Goal: Task Accomplishment & Management: Complete application form

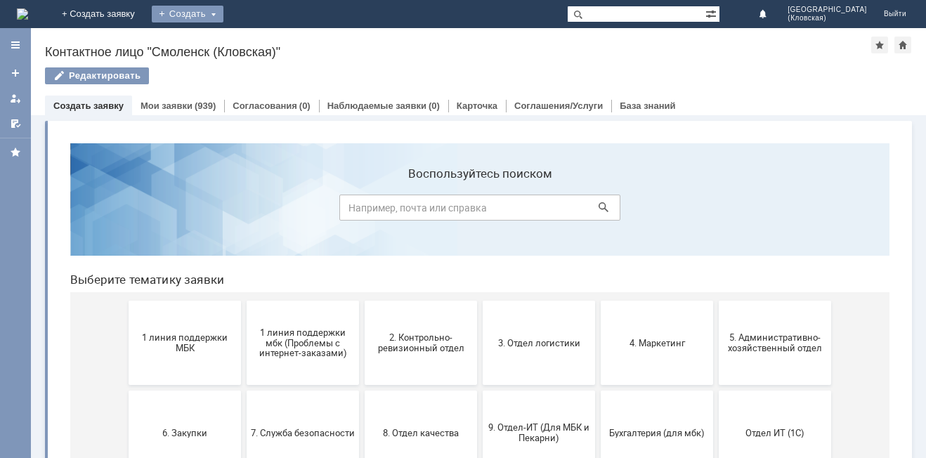
click at [223, 8] on div "Создать" at bounding box center [188, 14] width 72 height 17
click at [261, 39] on link "Заявка" at bounding box center [208, 42] width 107 height 17
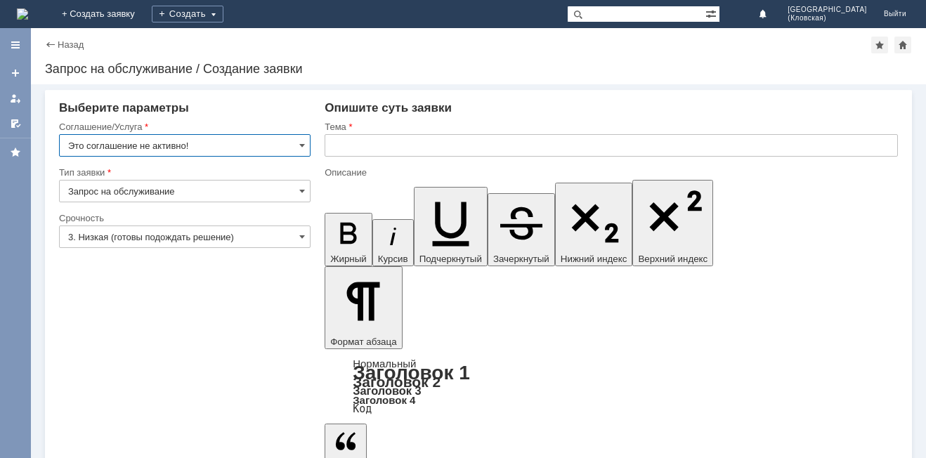
click at [290, 147] on input "Это соглашение не активно!" at bounding box center [184, 145] width 251 height 22
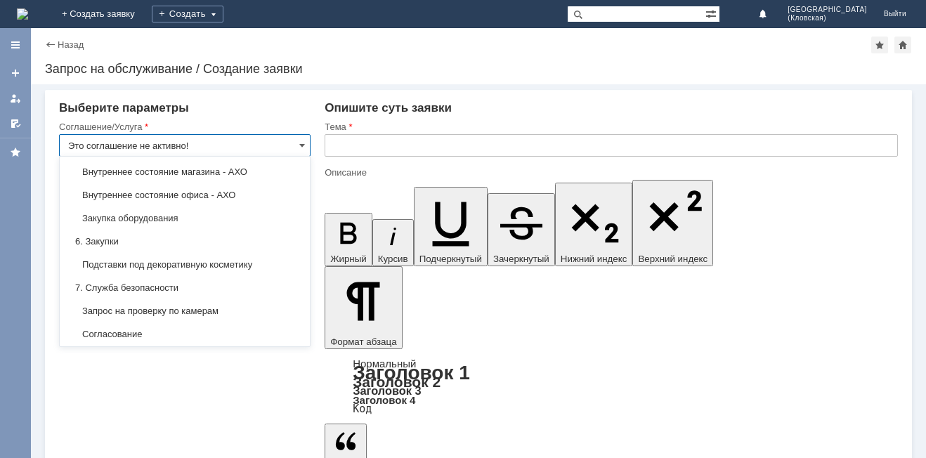
scroll to position [1013, 0]
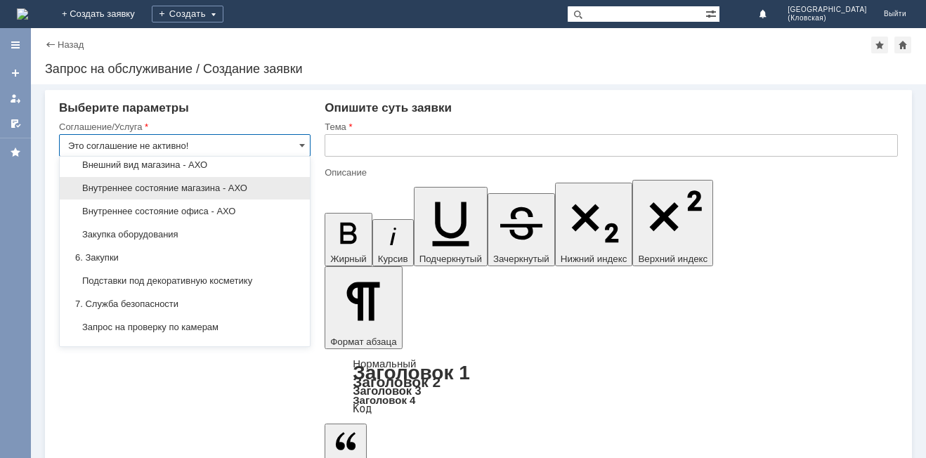
click at [220, 194] on span "Внутреннее состояние магазина - АХО" at bounding box center [184, 188] width 233 height 11
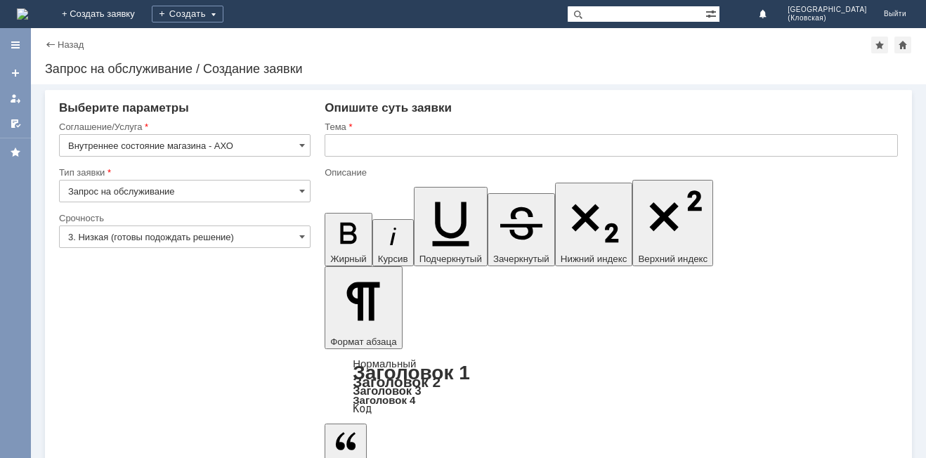
type input "Внутреннее состояние магазина - АХО"
click at [294, 188] on input "Запрос на обслуживание" at bounding box center [184, 191] width 251 height 22
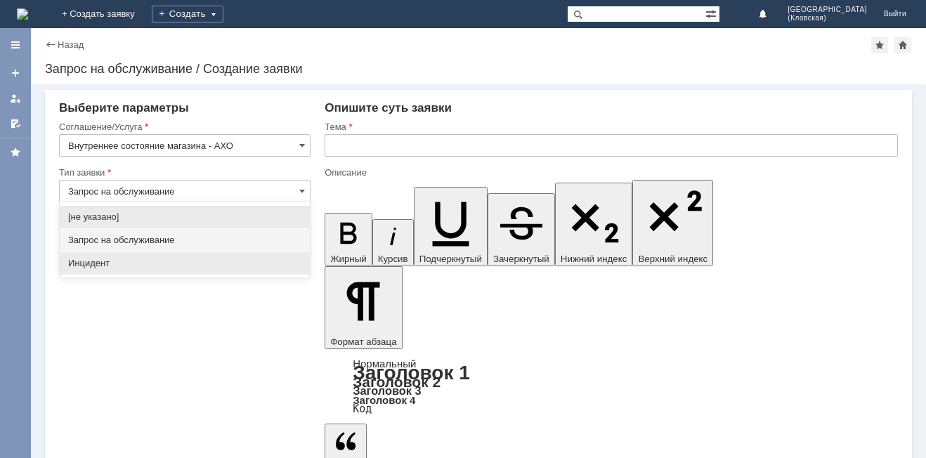
click at [214, 256] on div "Инцидент" at bounding box center [185, 263] width 250 height 22
type input "Инцидент"
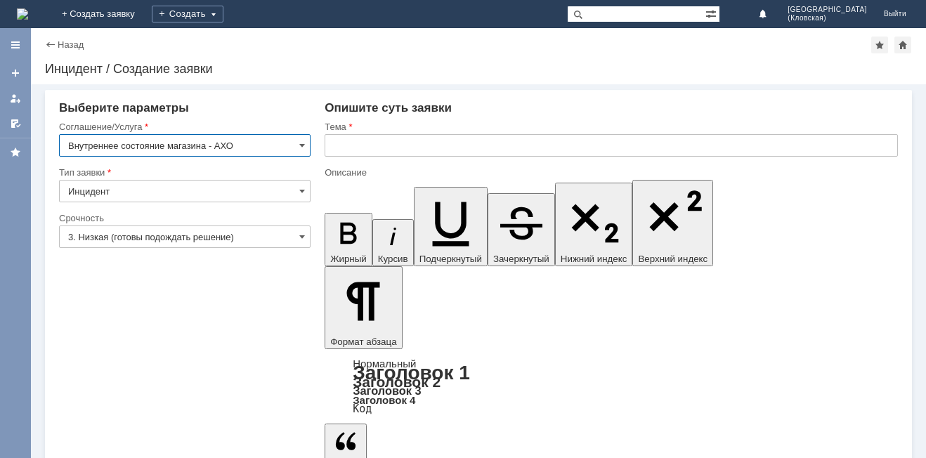
scroll to position [0, 0]
click at [268, 234] on input "3. Низкая (готовы подождать решение)" at bounding box center [184, 236] width 251 height 22
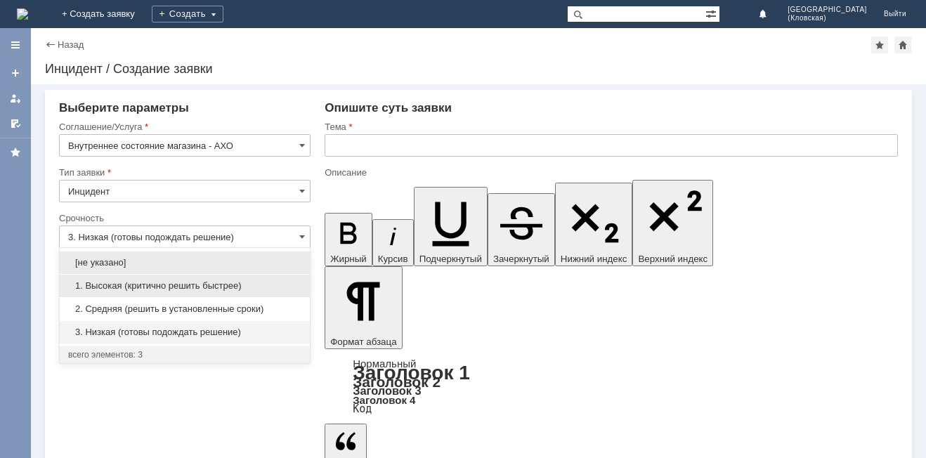
click at [206, 287] on span "1. Высокая (критично решить быстрее)" at bounding box center [184, 285] width 233 height 11
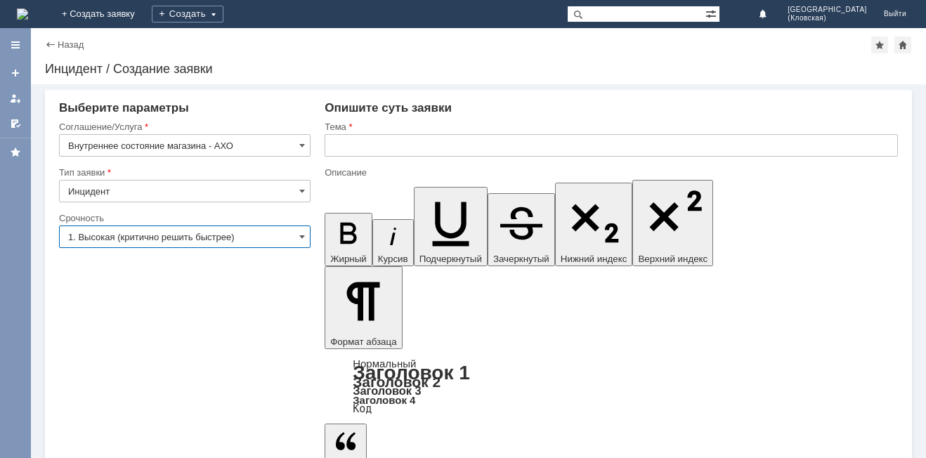
type input "1. Высокая (критично решить быстрее)"
